Goal: Communication & Community: Answer question/provide support

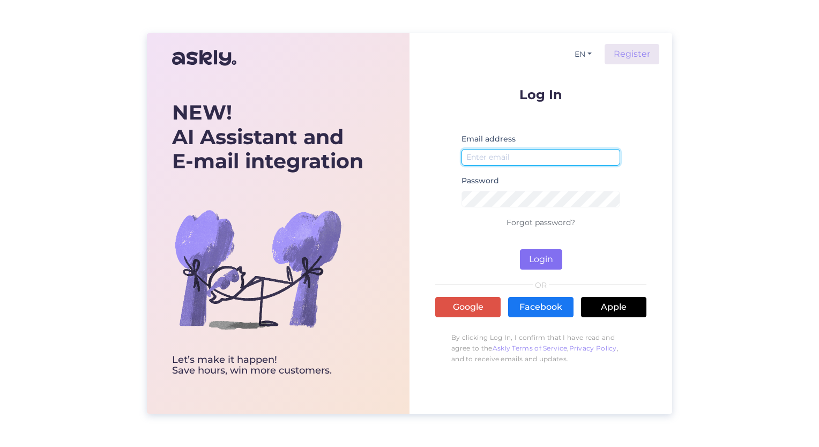
type input "[EMAIL_ADDRESS][DOMAIN_NAME]"
click at [540, 257] on button "Login" at bounding box center [541, 259] width 42 height 20
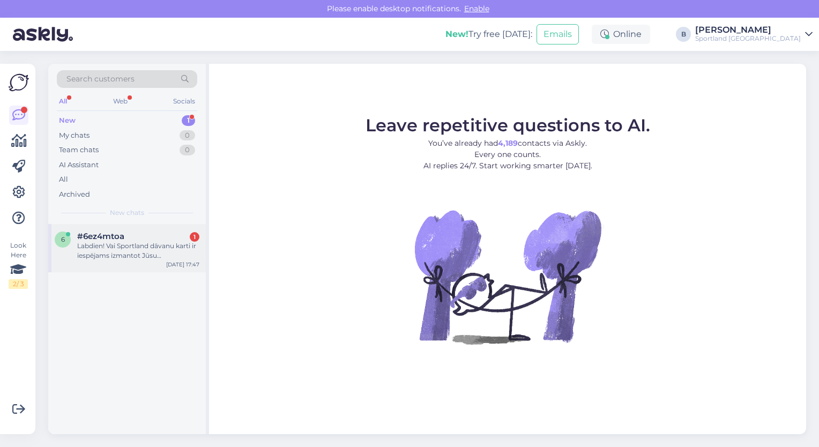
click at [122, 248] on div "Labdien! Vai Sportland dāvanu karti ir iespējams izmantot Jūsu internetveikalā?" at bounding box center [138, 250] width 122 height 19
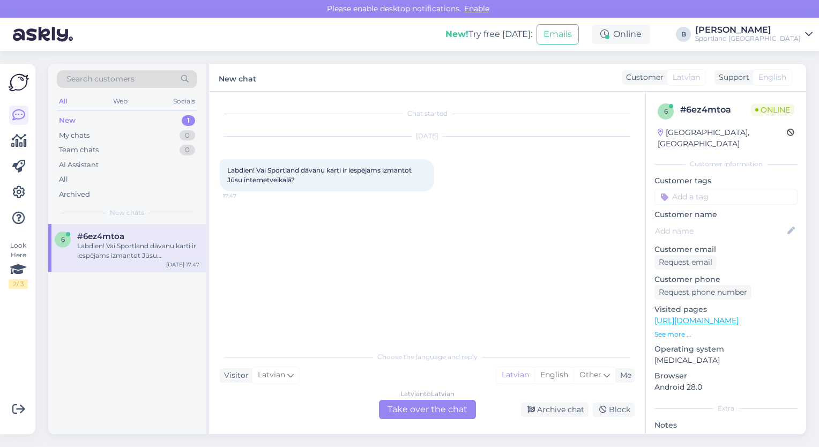
click at [437, 410] on div "Latvian to Latvian Take over the chat" at bounding box center [427, 409] width 97 height 19
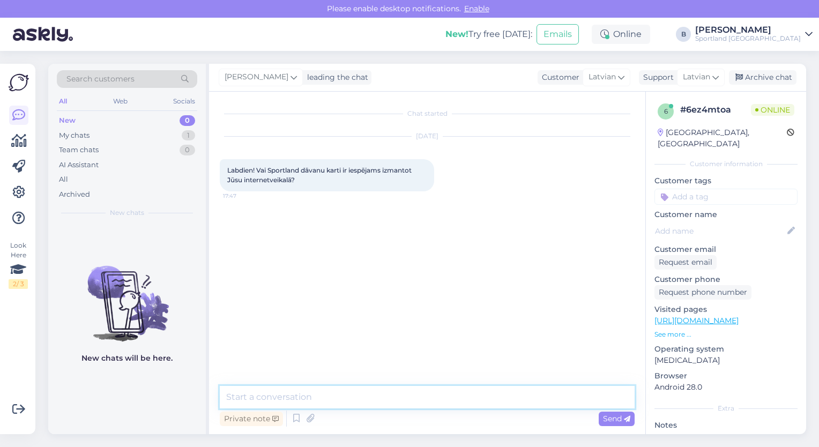
click at [421, 402] on textarea at bounding box center [427, 397] width 415 height 23
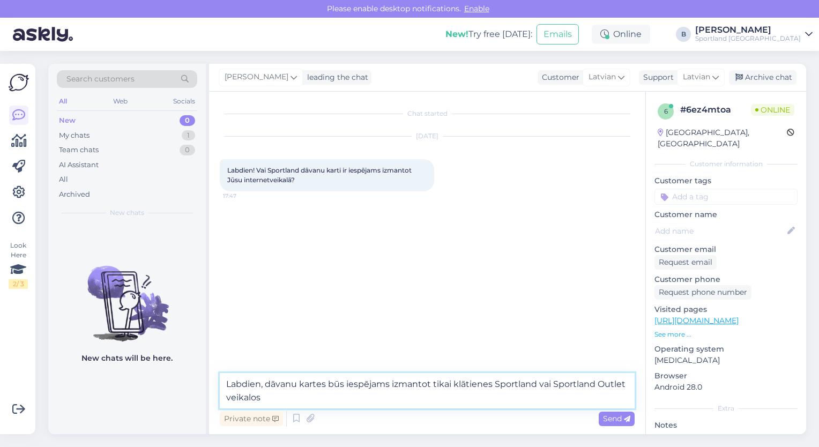
type textarea "Labdien, dāvanu kartes būs iespējams izmantot tikai klātienes Sportland vai Spo…"
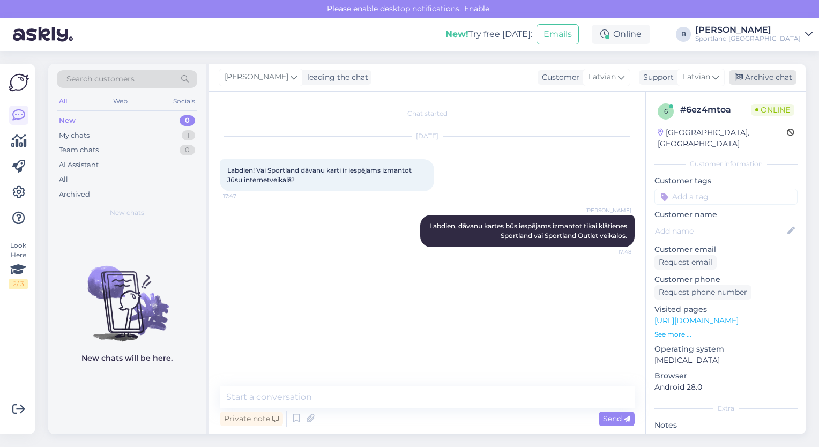
click at [753, 82] on div "Archive chat" at bounding box center [763, 77] width 68 height 14
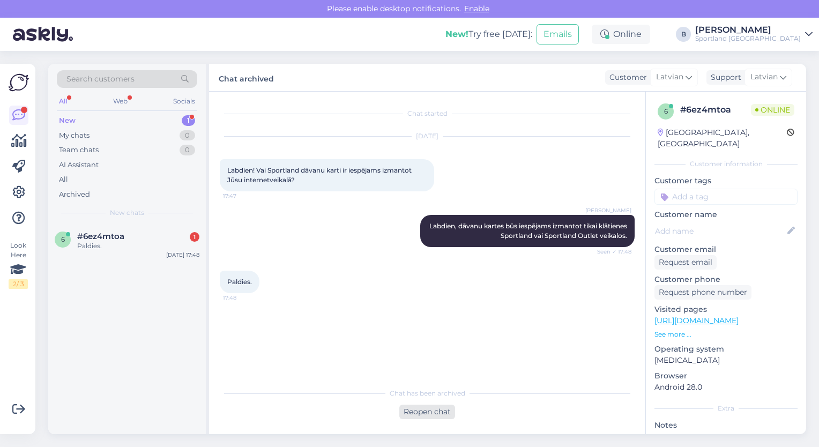
click at [430, 408] on div "Reopen chat" at bounding box center [427, 412] width 56 height 14
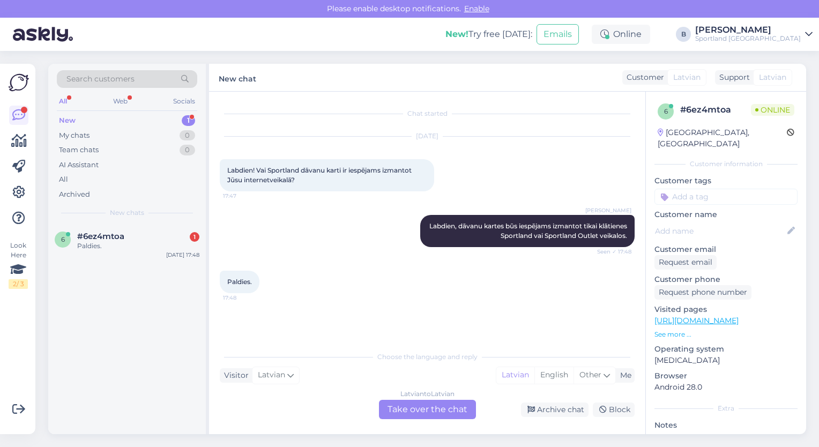
click at [434, 407] on div "Latvian to Latvian Take over the chat" at bounding box center [427, 409] width 97 height 19
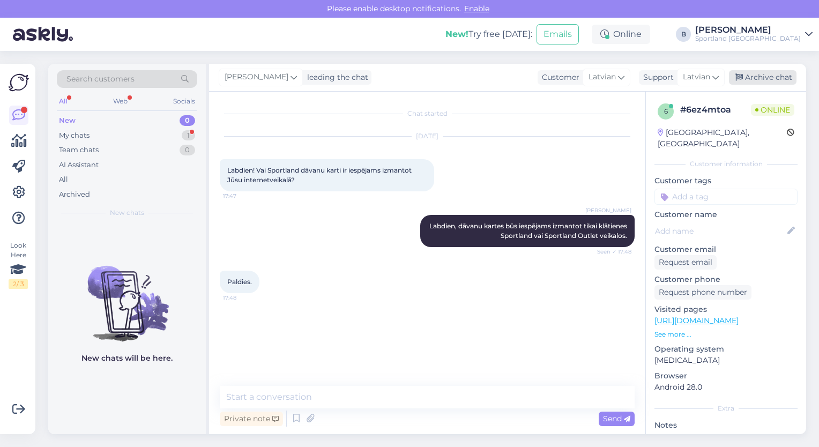
click at [772, 80] on div "Archive chat" at bounding box center [763, 77] width 68 height 14
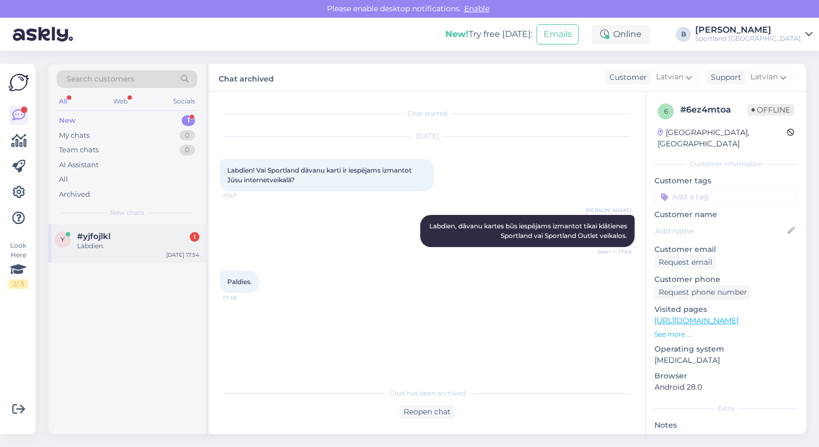
click at [122, 244] on div "Labdien." at bounding box center [138, 246] width 122 height 10
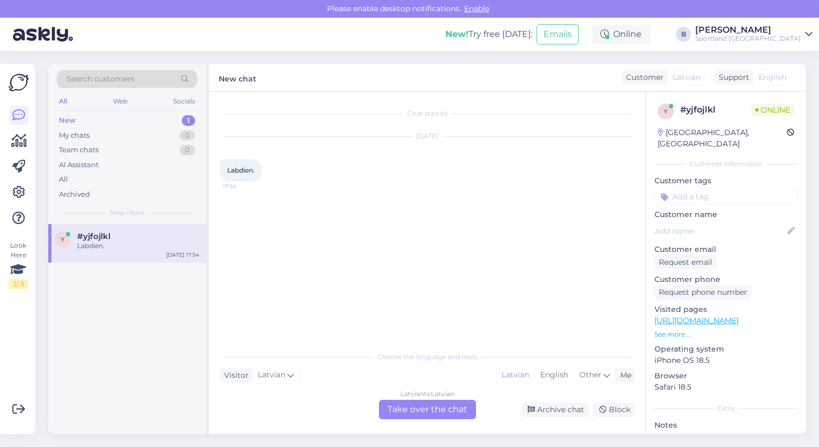
click at [419, 405] on div "Latvian to Latvian Take over the chat" at bounding box center [427, 409] width 97 height 19
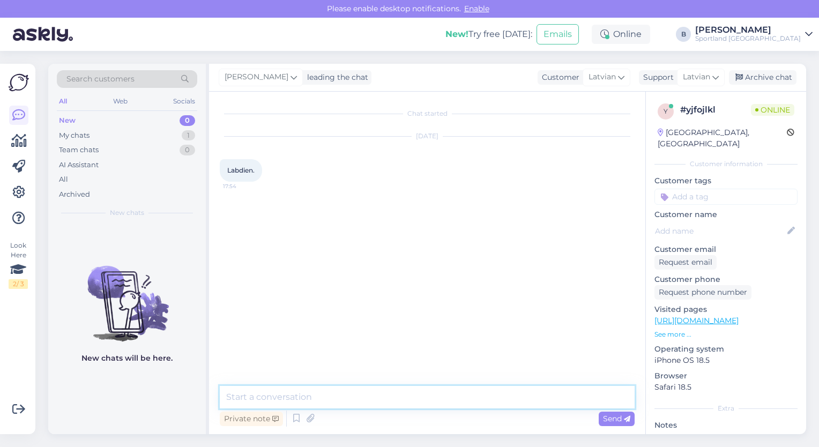
click at [405, 395] on textarea at bounding box center [427, 397] width 415 height 23
type textarea "Labdien, kā varam Jums palīdzēt?"
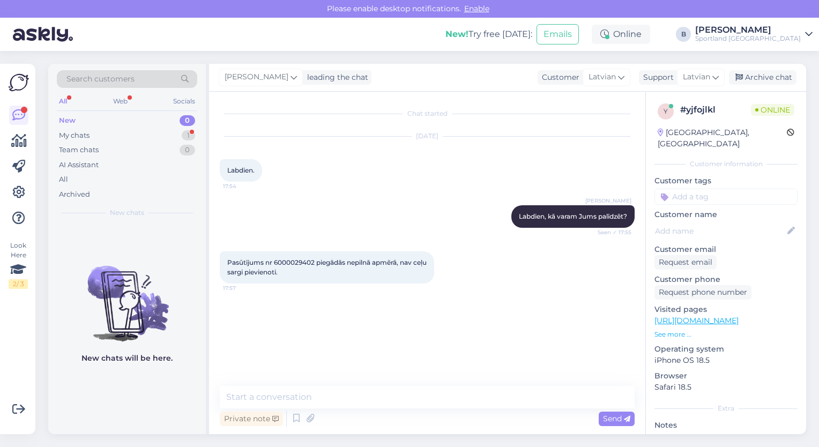
click at [287, 263] on span "Pasūtījums nr 6000029402 piegādās nepilnā apmērā, nav ceļu sargi pievienoti." at bounding box center [327, 267] width 201 height 18
copy span "6000029402"
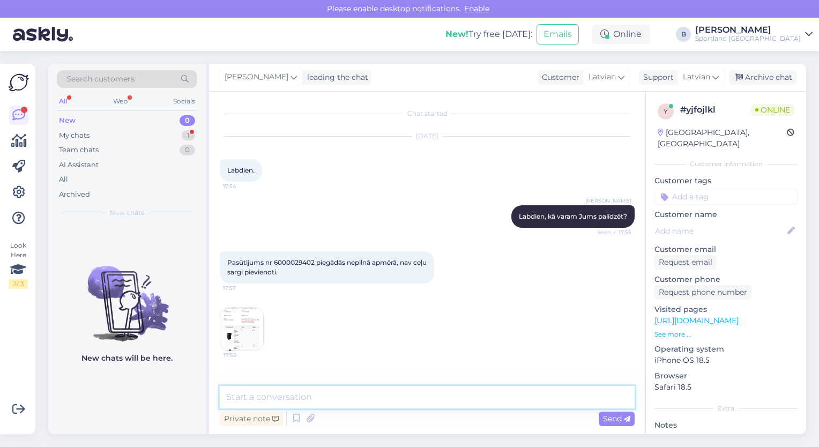
click at [289, 398] on textarea at bounding box center [427, 397] width 415 height 23
type textarea "Ceļu sargi Jums tiks nosūtīti citā sūtījumā, nākamās nedēļas laikā."
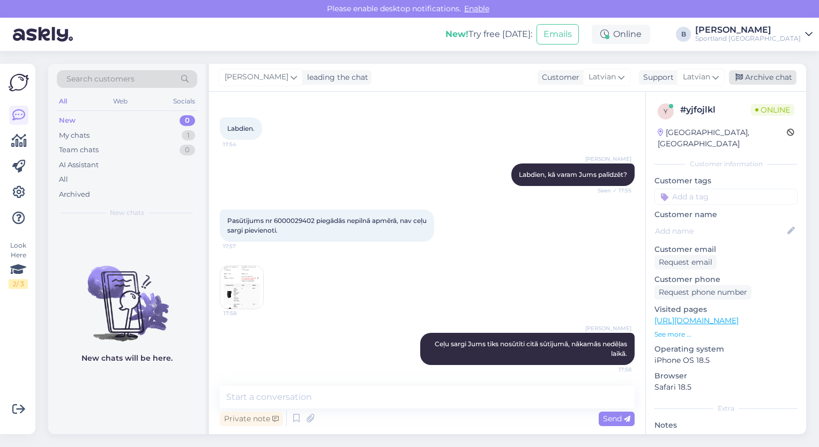
click at [759, 74] on div "Archive chat" at bounding box center [763, 77] width 68 height 14
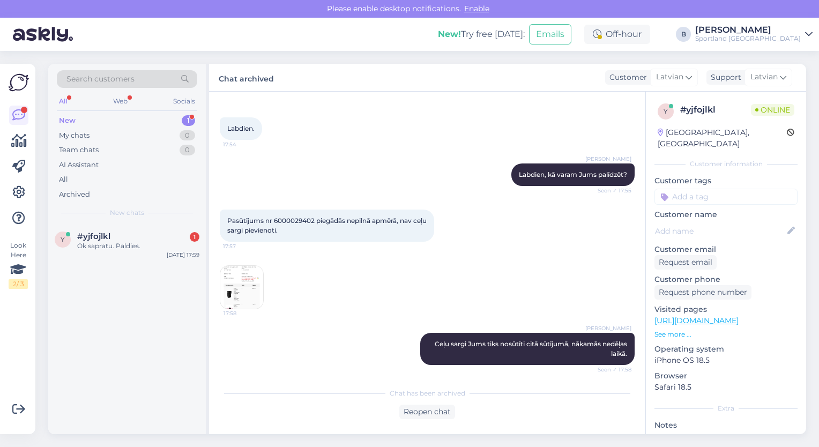
scroll to position [92, 0]
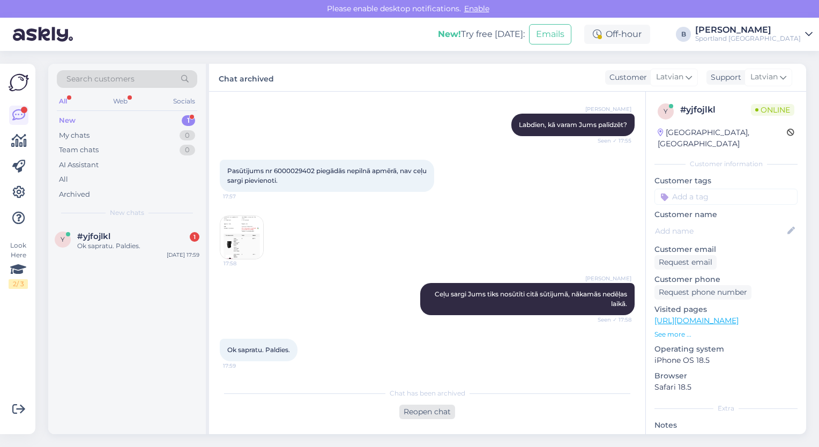
click at [420, 409] on div "Reopen chat" at bounding box center [427, 412] width 56 height 14
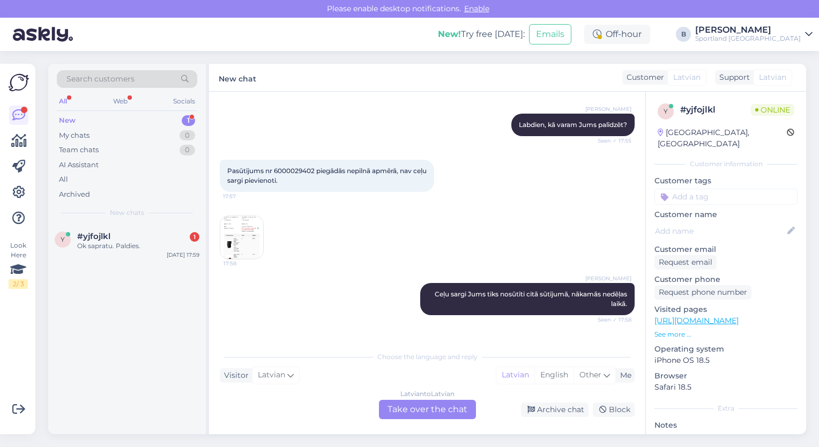
click at [420, 409] on div "Latvian to Latvian Take over the chat" at bounding box center [427, 409] width 97 height 19
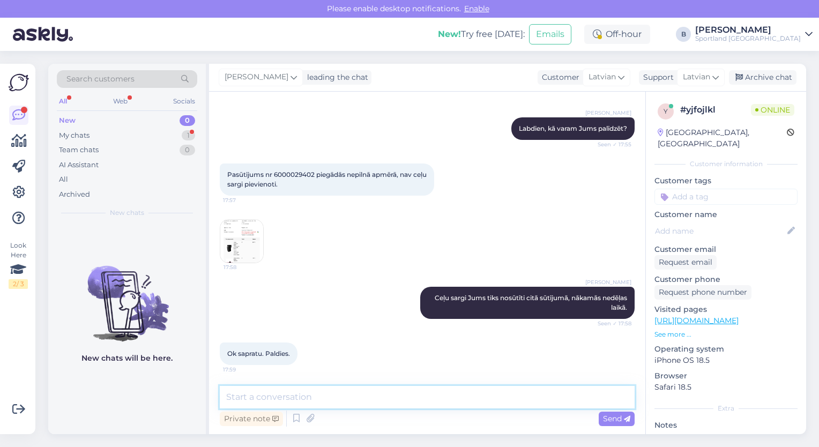
click at [445, 396] on textarea at bounding box center [427, 397] width 415 height 23
type textarea "[PERSON_NAME] vakaru!"
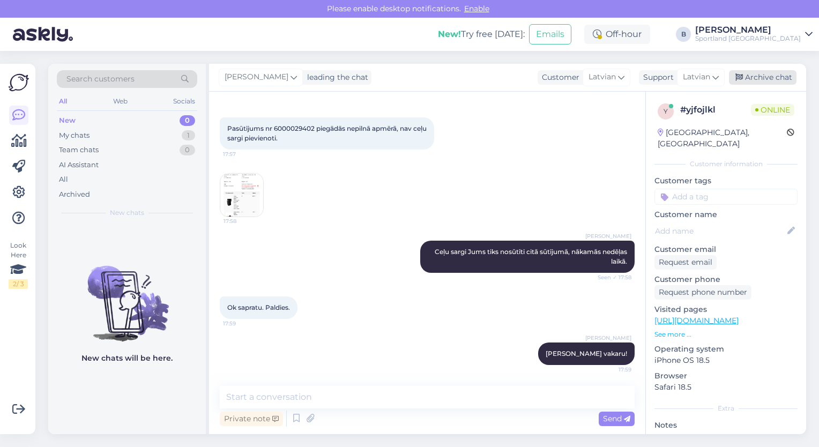
click at [752, 76] on div "Archive chat" at bounding box center [763, 77] width 68 height 14
